Goal: Check status: Check status

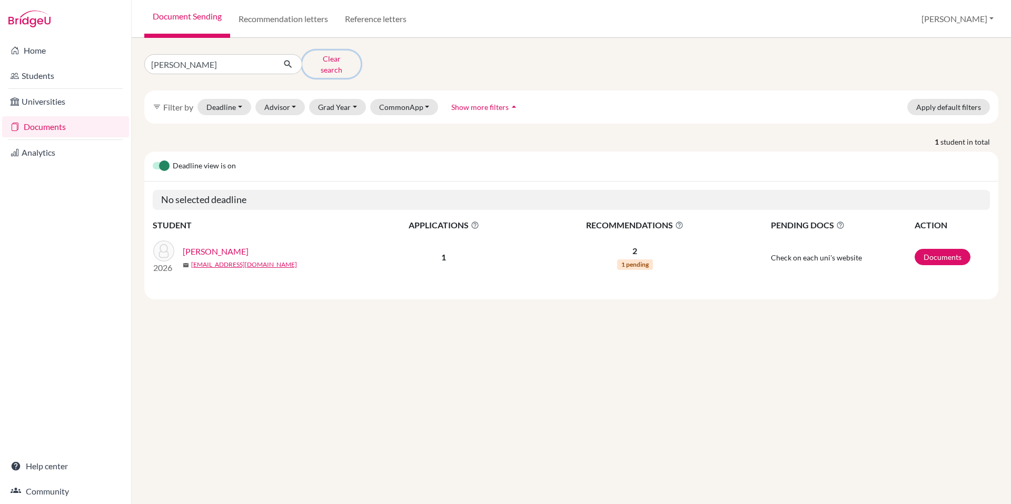
click at [334, 61] on button "Clear search" at bounding box center [331, 64] width 58 height 27
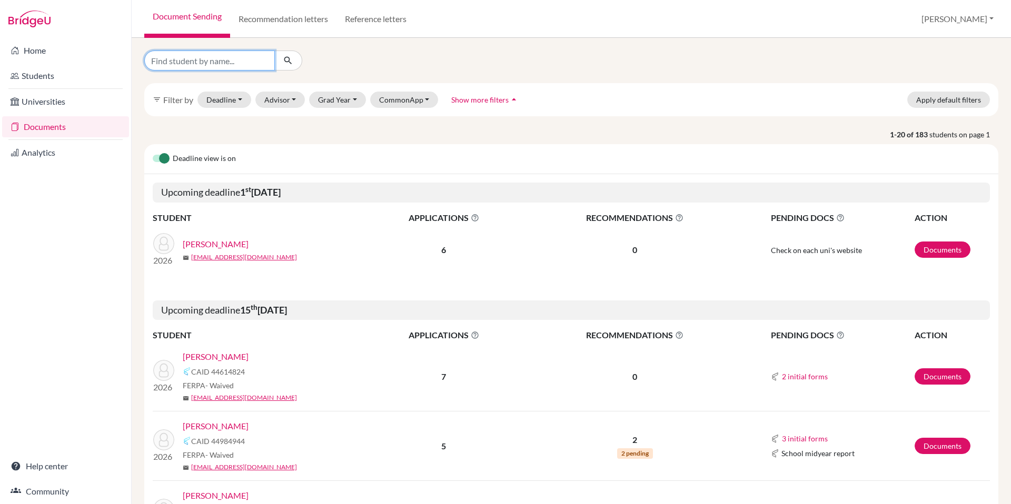
click at [203, 63] on input "Find student by name..." at bounding box center [209, 61] width 131 height 20
type input "[PERSON_NAME]"
click button "submit" at bounding box center [288, 61] width 28 height 20
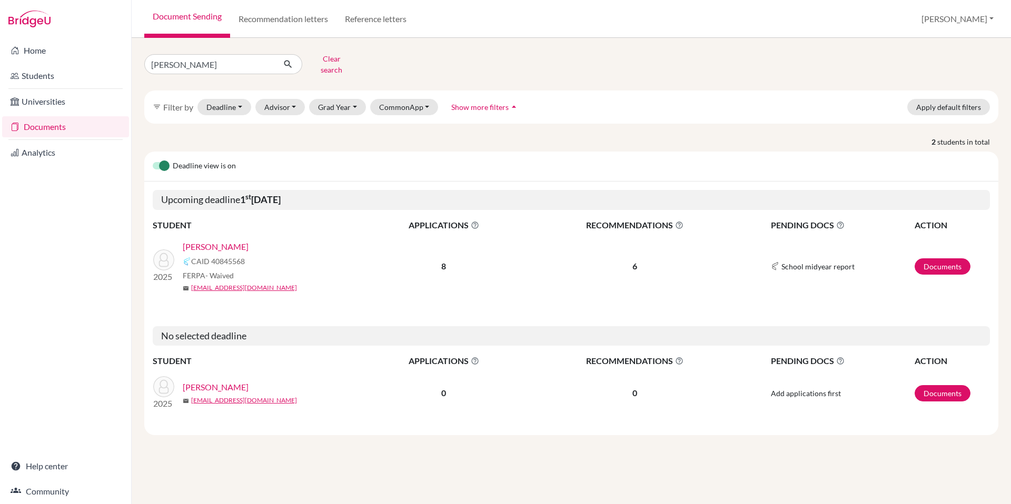
click at [201, 241] on link "[PERSON_NAME]" at bounding box center [216, 247] width 66 height 13
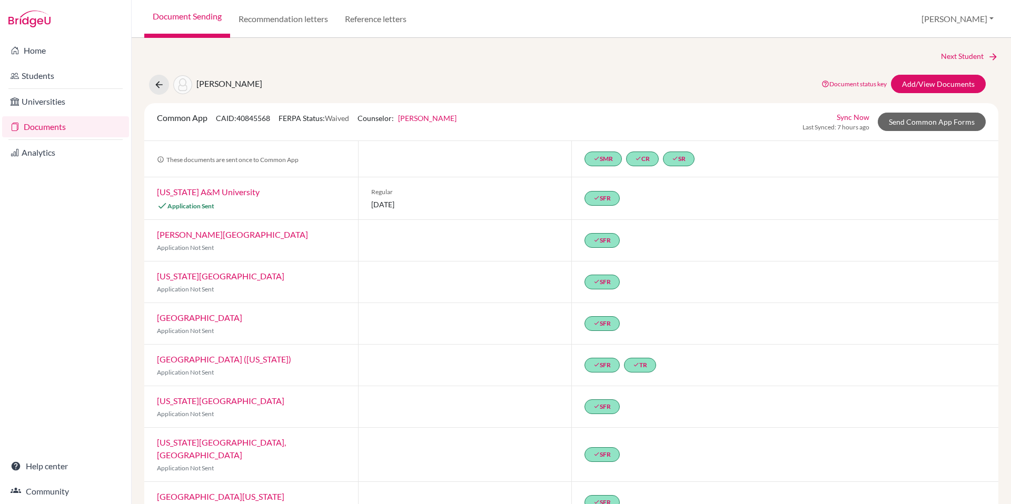
scroll to position [19, 0]
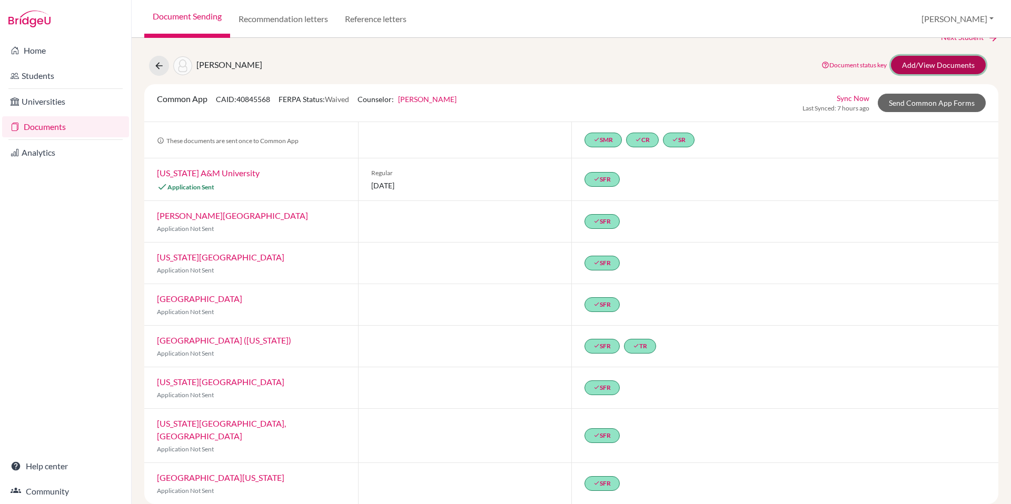
click at [933, 64] on link "Add/View Documents" at bounding box center [938, 65] width 95 height 18
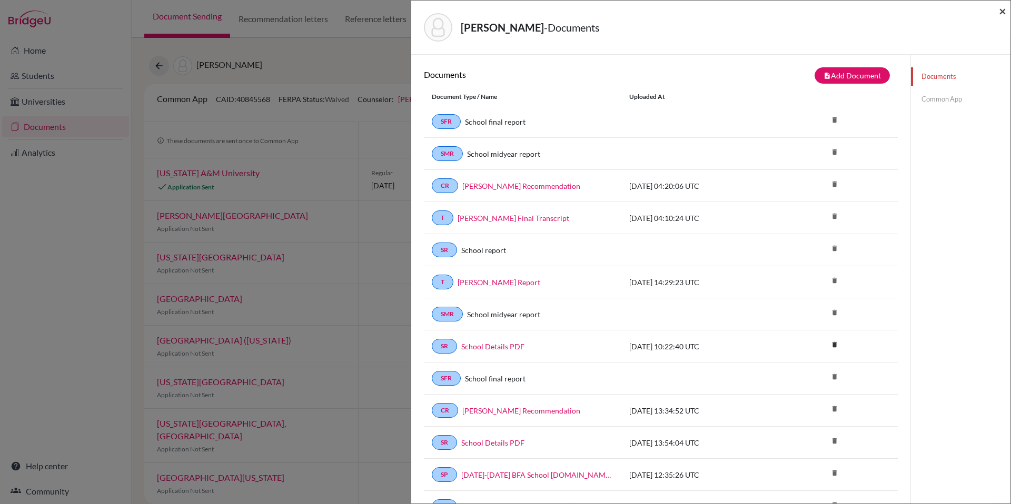
click at [1005, 9] on span "×" at bounding box center [1002, 10] width 7 height 15
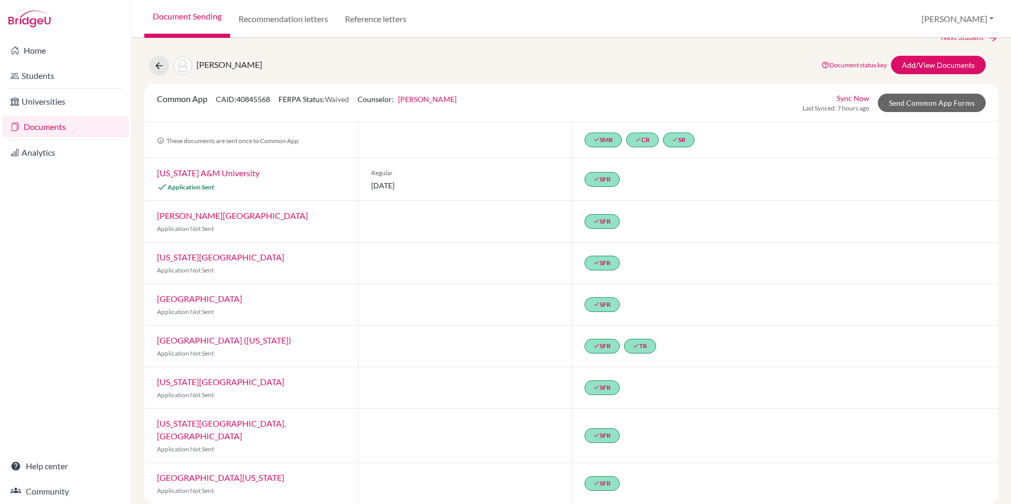
click at [47, 130] on link "Documents" at bounding box center [65, 126] width 127 height 21
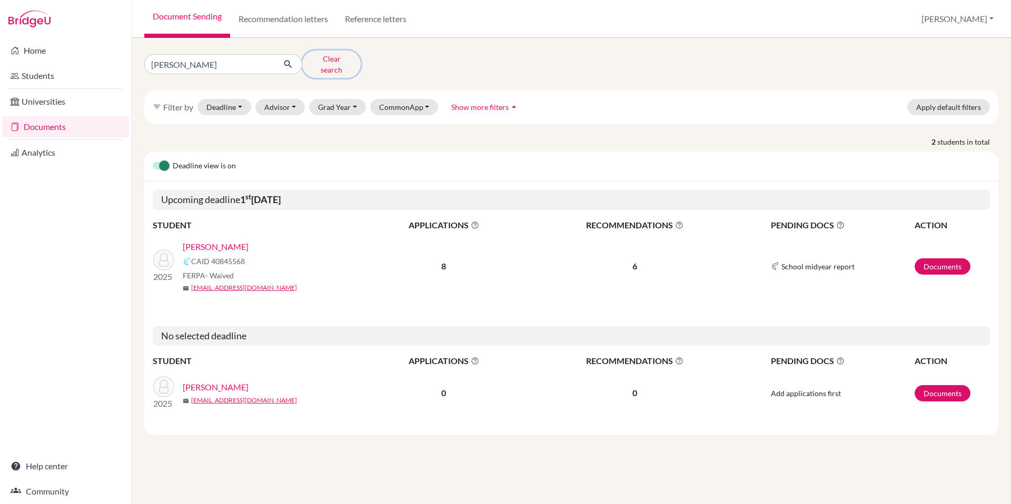
click at [325, 59] on button "Clear search" at bounding box center [331, 64] width 58 height 27
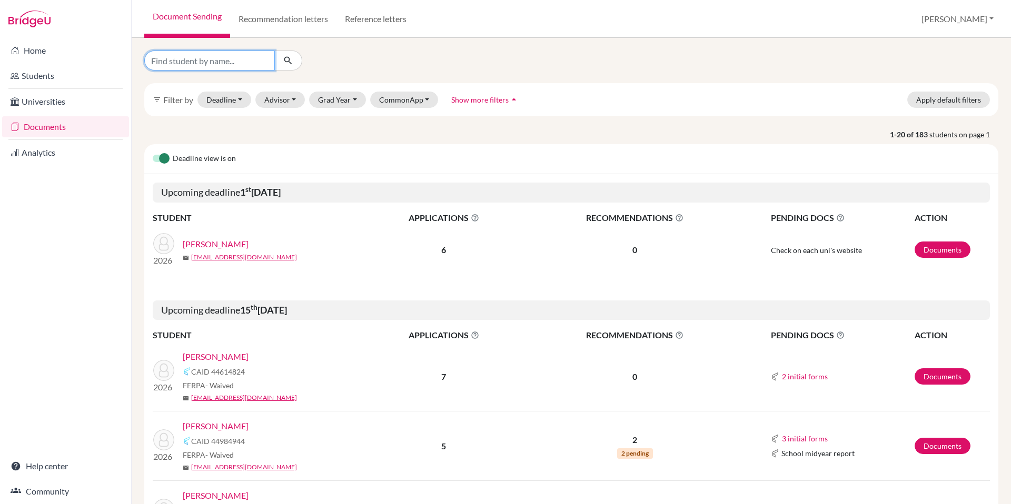
click at [216, 64] on input "Find student by name..." at bounding box center [209, 61] width 131 height 20
type input "[PERSON_NAME]"
click button "submit" at bounding box center [288, 61] width 28 height 20
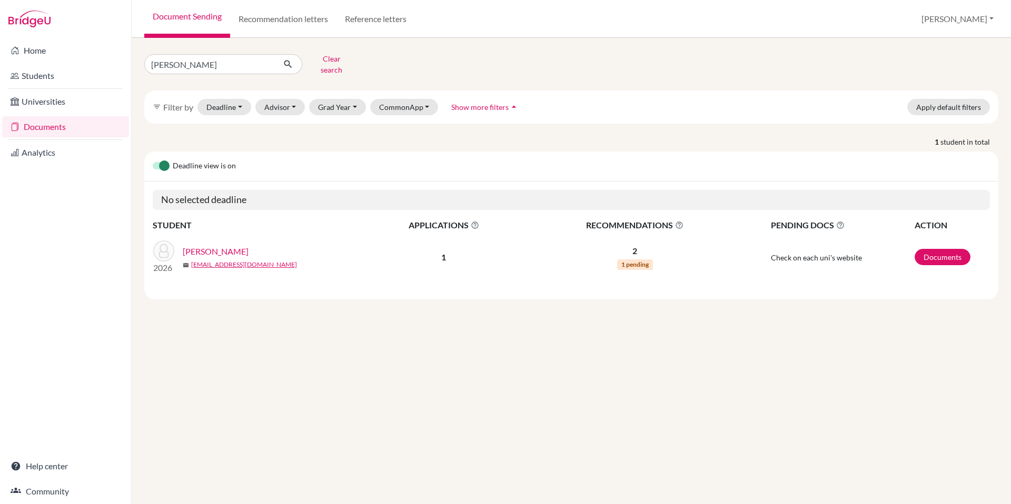
click at [234, 245] on link "[PERSON_NAME]" at bounding box center [216, 251] width 66 height 13
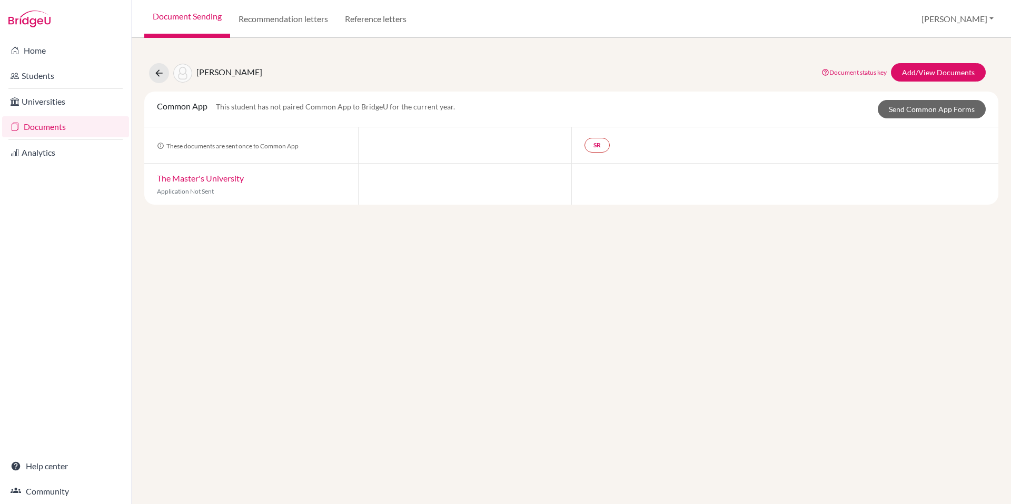
click at [191, 178] on link "The Master's University" at bounding box center [200, 178] width 87 height 10
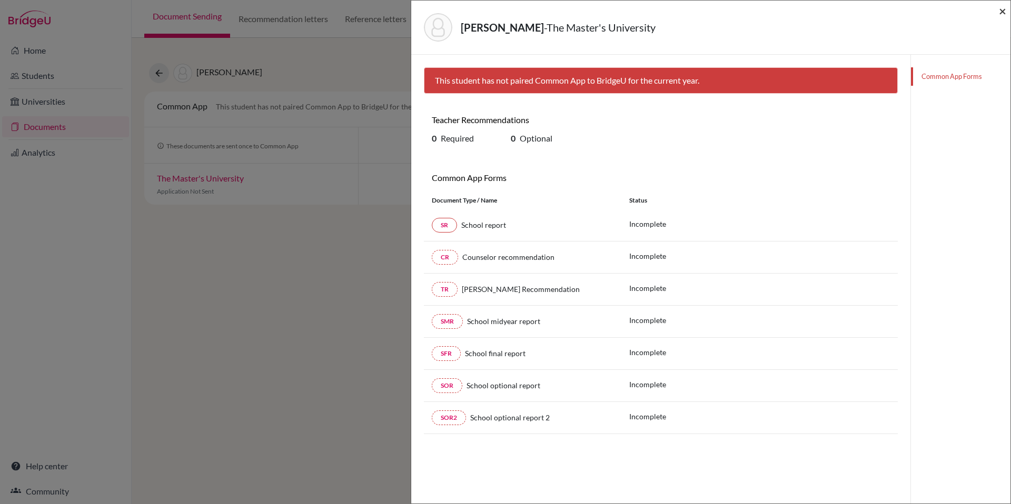
click at [1002, 12] on span "×" at bounding box center [1002, 10] width 7 height 15
